Goal: Information Seeking & Learning: Get advice/opinions

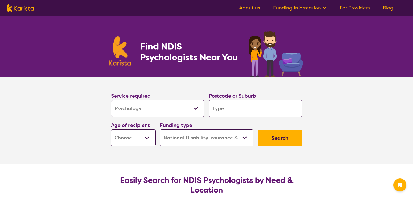
select select "Psychology"
select select "NDIS"
select select "Psychology"
select select "NDIS"
click at [231, 104] on input "search" at bounding box center [255, 108] width 93 height 17
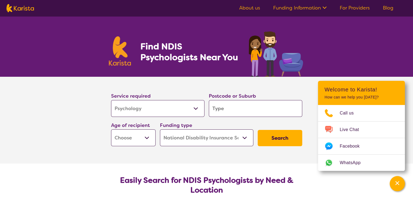
type input "5"
type input "50"
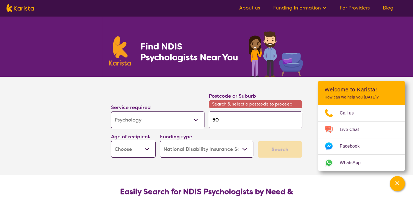
type input "503"
type input "5039"
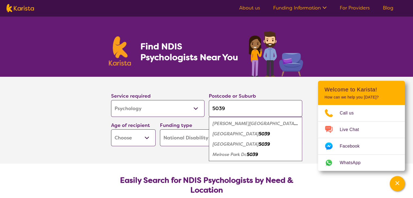
type input "5039"
click at [259, 135] on em "5039" at bounding box center [264, 134] width 11 height 6
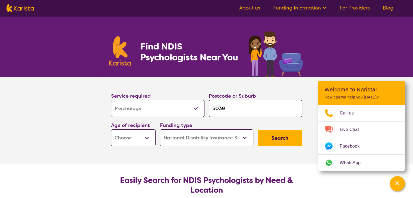
click at [142, 136] on select "Early Childhood - 0 to 9 Child - 10 to 11 Adolescent - 12 to 17 Adult - 18 to 6…" at bounding box center [133, 138] width 45 height 17
select select "AD"
click at [111, 130] on select "Early Childhood - 0 to 9 Child - 10 to 11 Adolescent - 12 to 17 Adult - 18 to 6…" at bounding box center [133, 138] width 45 height 17
select select "AD"
click at [197, 139] on select "Home Care Package (HCP) National Disability Insurance Scheme (NDIS) I don't know" at bounding box center [206, 138] width 93 height 17
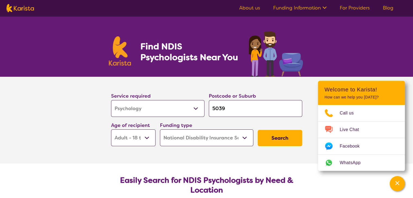
click at [160, 130] on select "Home Care Package (HCP) National Disability Insurance Scheme (NDIS) I don't know" at bounding box center [206, 138] width 93 height 17
click at [276, 131] on button "Search" at bounding box center [280, 138] width 45 height 16
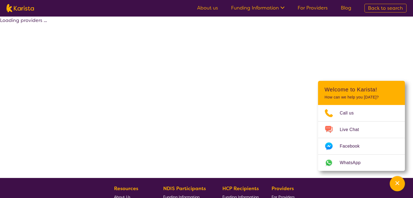
select select "by_score"
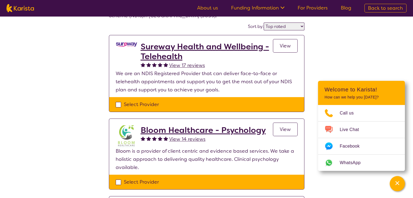
scroll to position [41, 0]
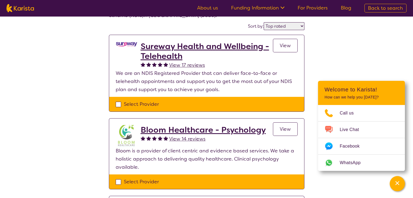
click at [292, 44] on link "View" at bounding box center [285, 46] width 25 height 14
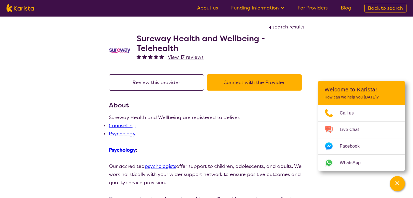
select select "by_score"
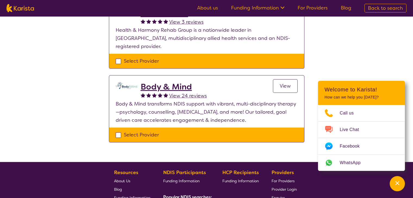
scroll to position [312, 0]
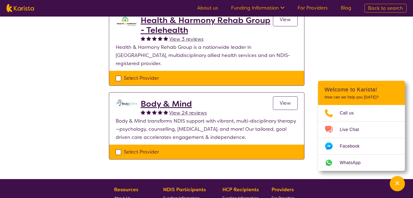
click at [175, 99] on h2 "Body & Mind" at bounding box center [174, 104] width 66 height 10
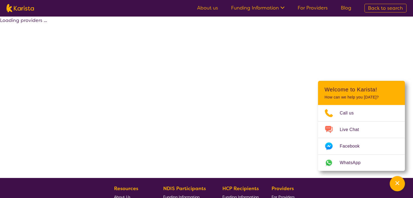
select select "by_score"
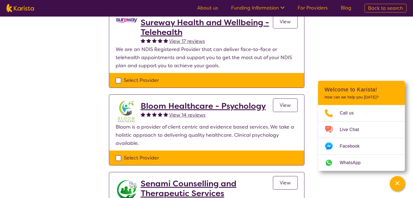
scroll to position [43, 0]
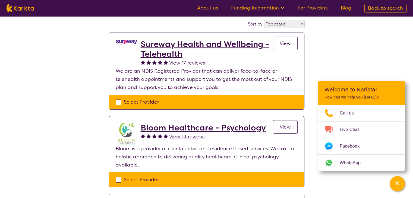
click at [185, 57] on h2 "Sureway Health and Wellbeing - Telehealth" at bounding box center [207, 49] width 132 height 20
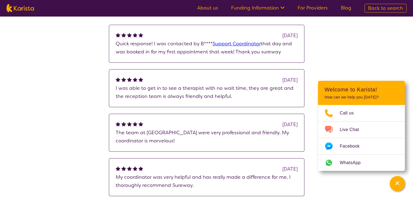
select select "by_score"
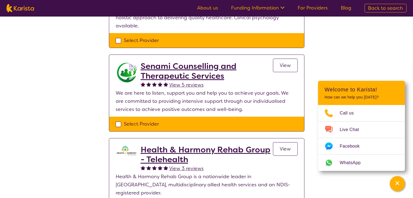
scroll to position [191, 0]
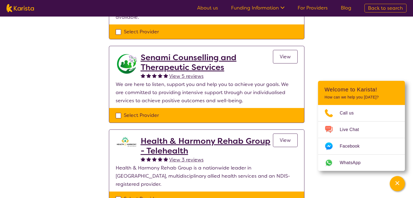
click at [204, 62] on h2 "Senami Counselling and Therapeutic Services" at bounding box center [207, 63] width 132 height 20
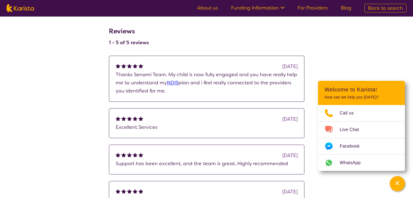
scroll to position [589, 0]
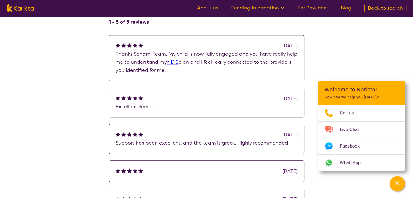
select select "by_score"
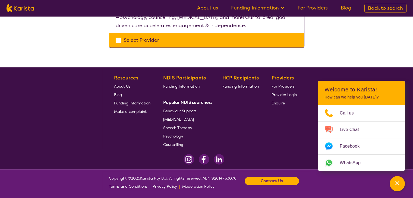
scroll to position [191, 0]
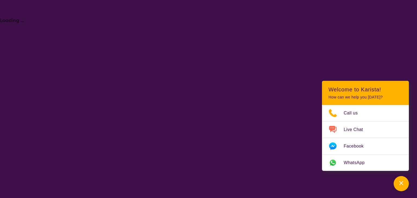
select select "Psychology"
select select "AD"
select select "NDIS"
select select "Psychology"
select select "AD"
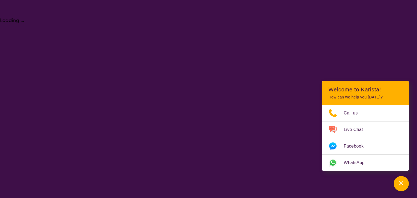
select select "NDIS"
